Goal: Transaction & Acquisition: Download file/media

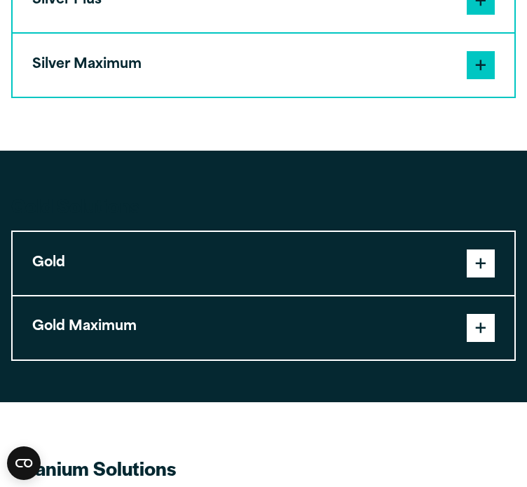
scroll to position [2348, 0]
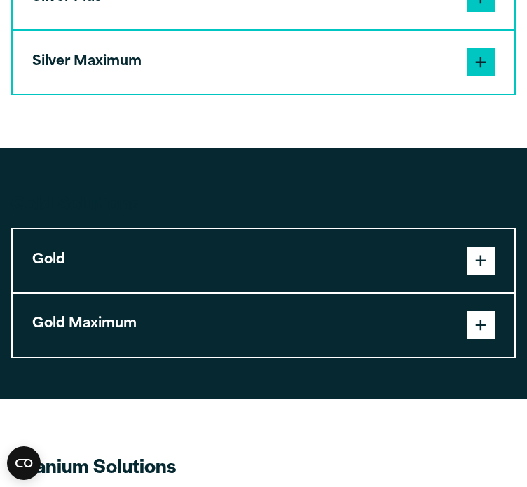
click at [476, 311] on span at bounding box center [480, 325] width 28 height 28
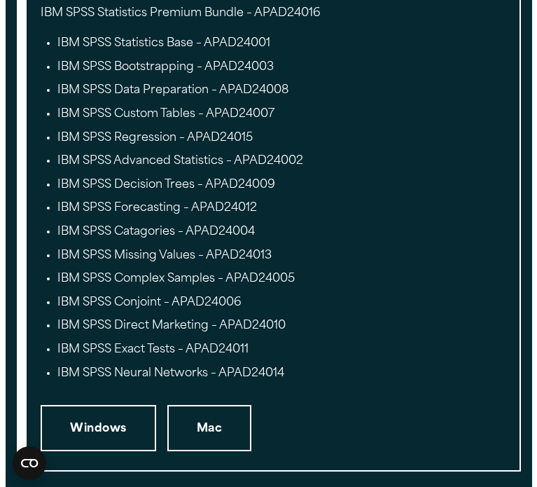
scroll to position [2760, 0]
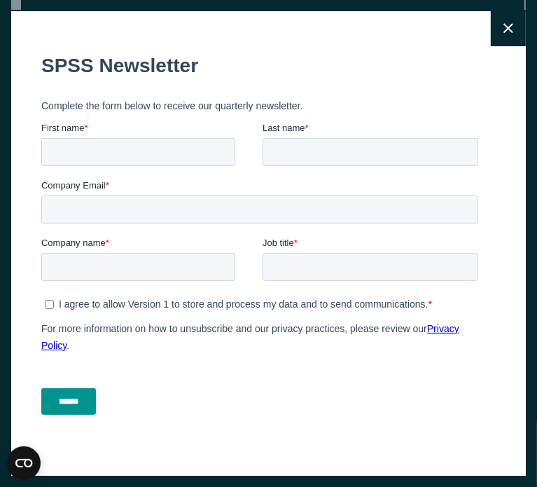
click at [491, 39] on button "Close" at bounding box center [508, 28] width 35 height 35
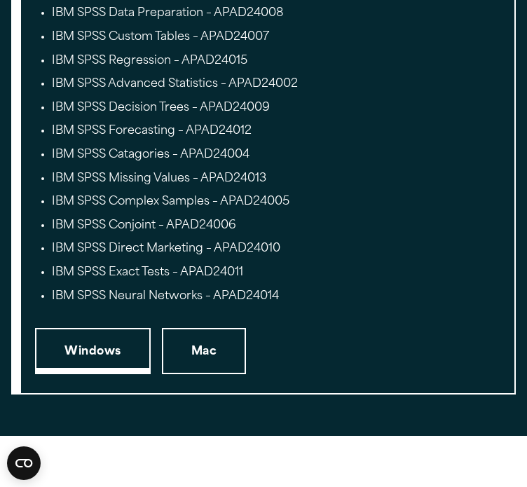
scroll to position [2837, 0]
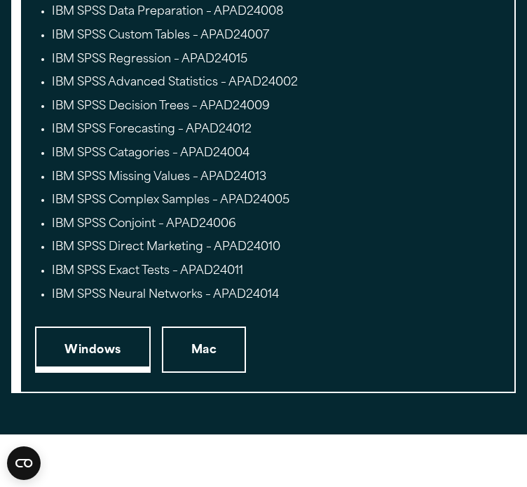
click at [96, 326] on link "Windows" at bounding box center [92, 349] width 115 height 46
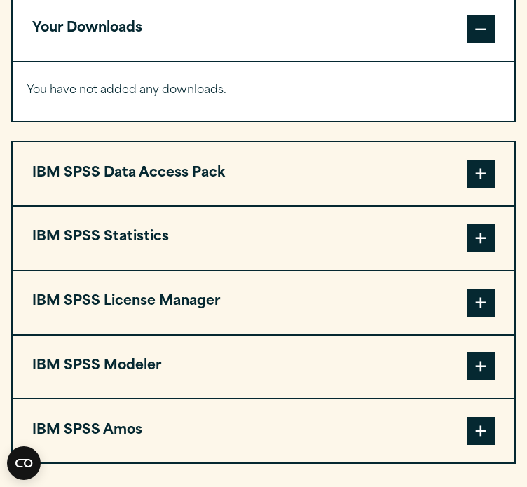
scroll to position [1124, 0]
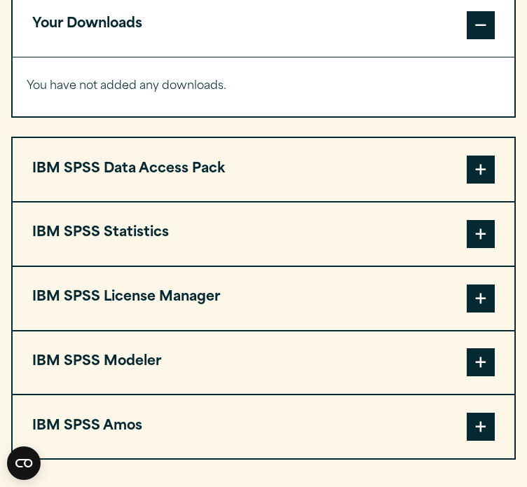
click at [162, 202] on button "IBM SPSS Statistics" at bounding box center [263, 233] width 501 height 63
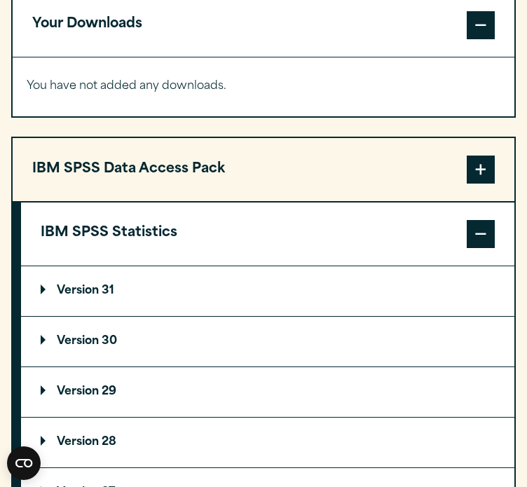
click at [13, 57] on div "You have not added any downloads. Download 0 Items" at bounding box center [263, 86] width 501 height 59
click at [90, 285] on p "Version 31" at bounding box center [78, 290] width 74 height 11
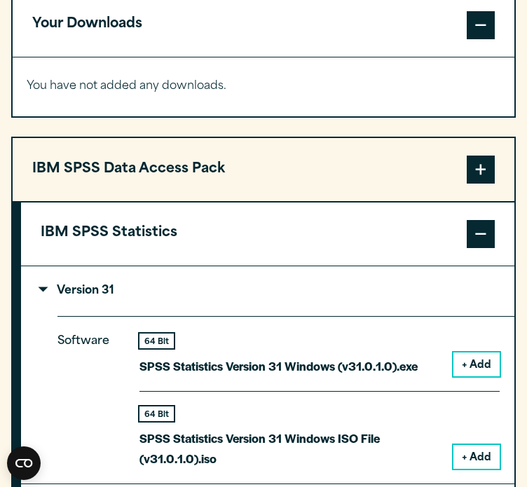
click at [471, 352] on button "+ Add" at bounding box center [476, 364] width 46 height 24
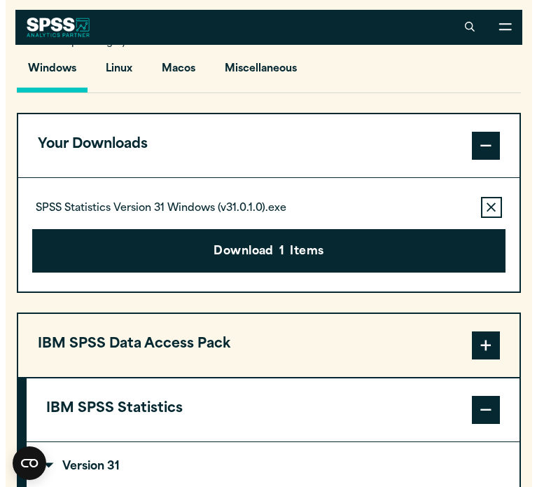
scroll to position [1003, 0]
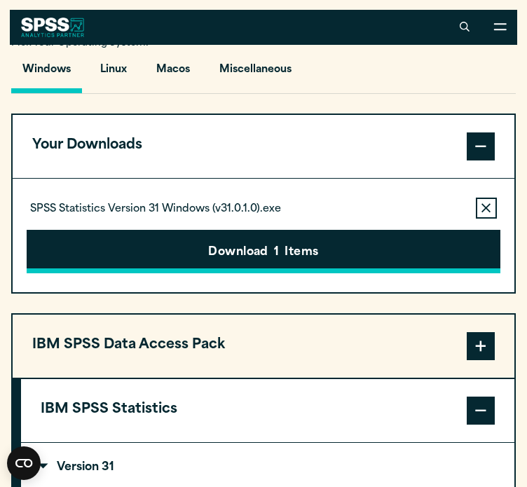
click at [259, 230] on button "Download 1 Items" at bounding box center [263, 251] width 473 height 43
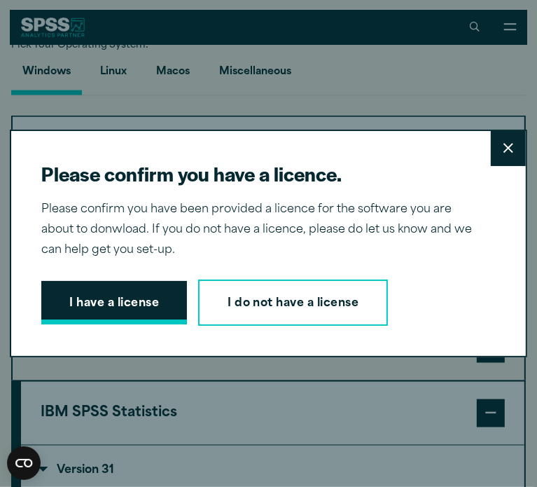
click at [126, 312] on button "I have a license" at bounding box center [114, 302] width 146 height 43
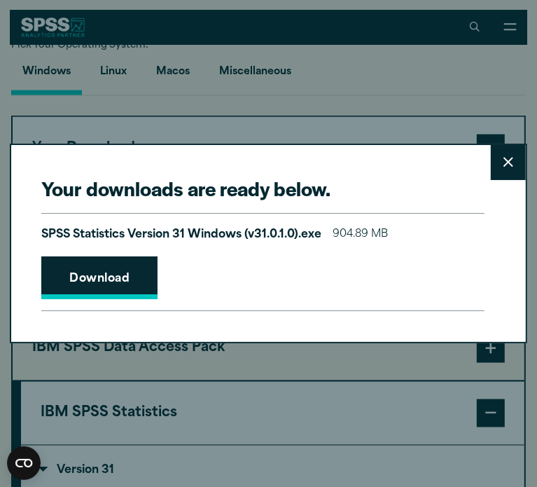
click at [101, 275] on link "Download" at bounding box center [99, 277] width 116 height 43
